Goal: Navigation & Orientation: Find specific page/section

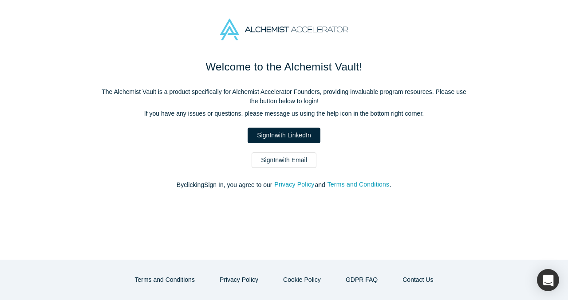
click at [280, 157] on link "Sign In with Email" at bounding box center [284, 161] width 65 height 16
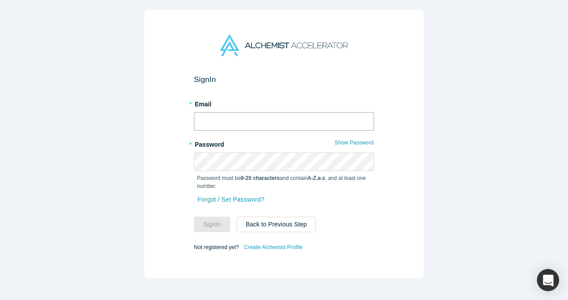
click at [279, 124] on input "text" at bounding box center [284, 121] width 180 height 19
click at [0, 300] on com-1password-button at bounding box center [0, 300] width 0 height 0
type input "[EMAIL_ADDRESS]"
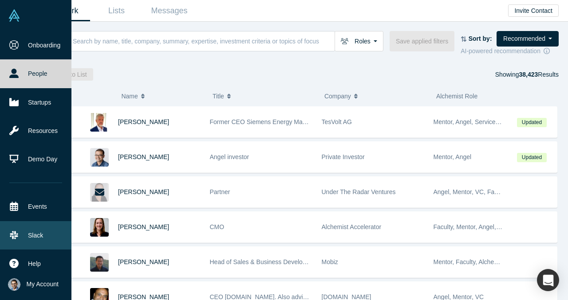
scroll to position [7, 0]
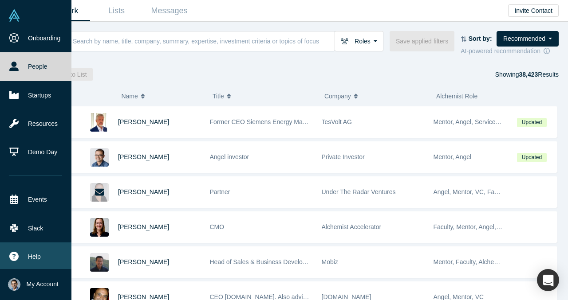
click at [38, 259] on span "Help" at bounding box center [34, 256] width 13 height 9
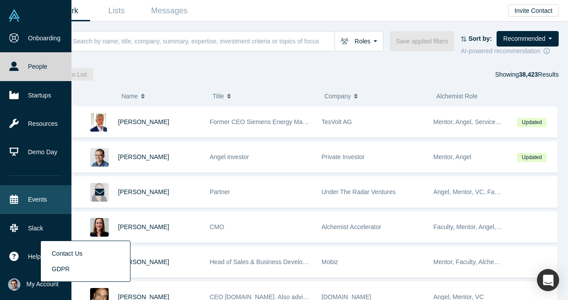
click at [43, 197] on link "Events" at bounding box center [35, 199] width 71 height 28
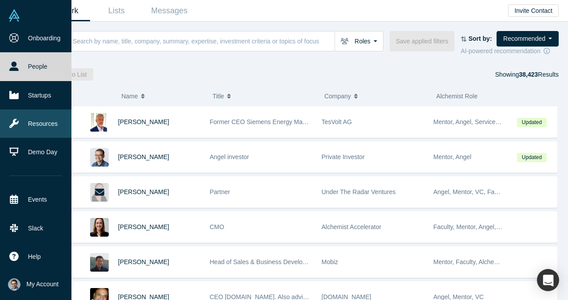
click at [49, 128] on link "Resources" at bounding box center [35, 124] width 71 height 28
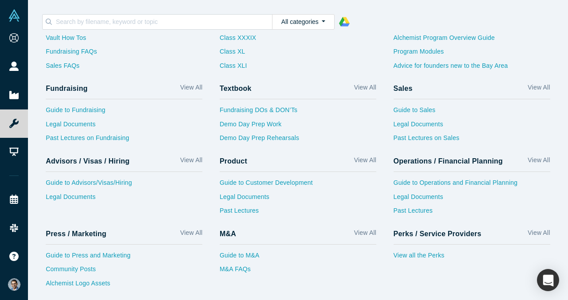
scroll to position [44, 0]
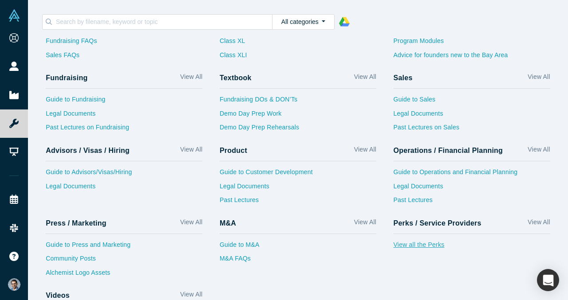
click at [422, 241] on link "View all the Perks" at bounding box center [472, 247] width 157 height 14
